Goal: Task Accomplishment & Management: Use online tool/utility

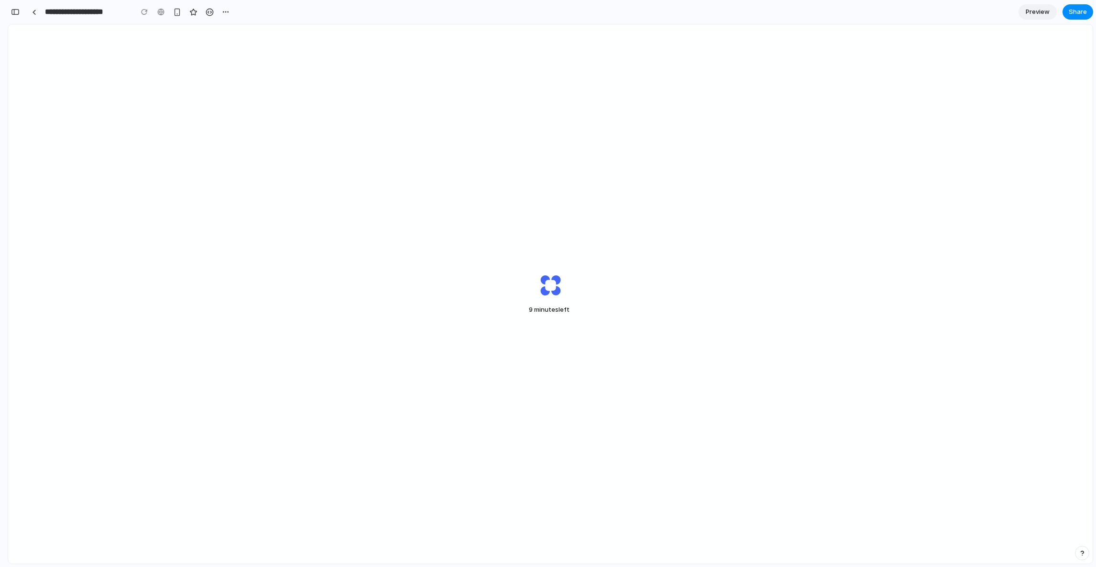
scroll to position [0, 9]
